Goal: Task Accomplishment & Management: Manage account settings

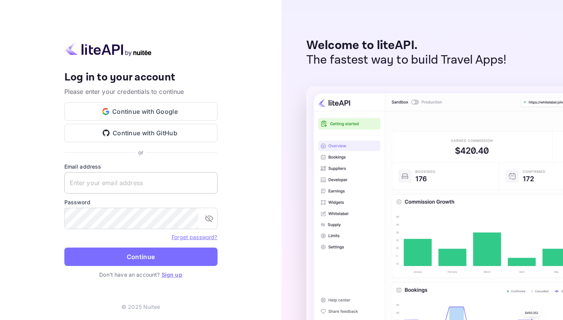
type input "[PERSON_NAME][EMAIL_ADDRESS][DOMAIN_NAME]"
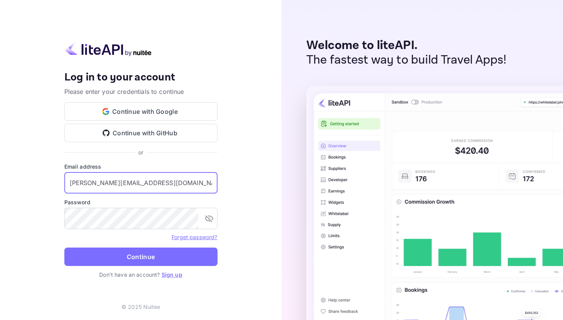
click at [145, 178] on input "[PERSON_NAME][EMAIL_ADDRESS][DOMAIN_NAME]" at bounding box center [140, 182] width 153 height 21
click at [203, 238] on link "Forget password?" at bounding box center [195, 237] width 46 height 7
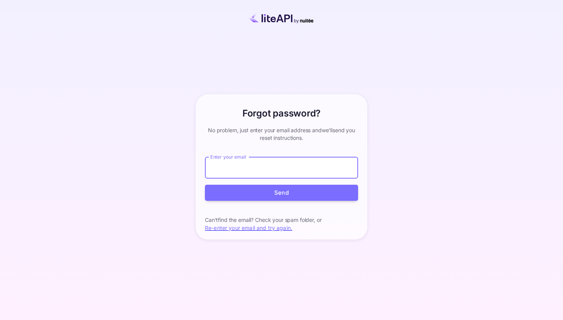
type input "[PERSON_NAME][EMAIL_ADDRESS][DOMAIN_NAME]"
click at [263, 193] on button "Send" at bounding box center [281, 193] width 153 height 16
